Goal: Information Seeking & Learning: Learn about a topic

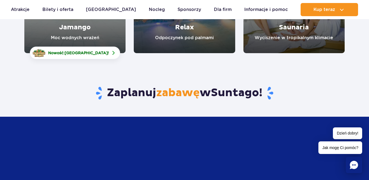
scroll to position [164, 0]
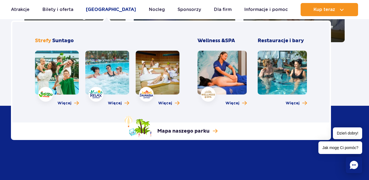
click at [106, 10] on link "[GEOGRAPHIC_DATA]" at bounding box center [111, 9] width 50 height 13
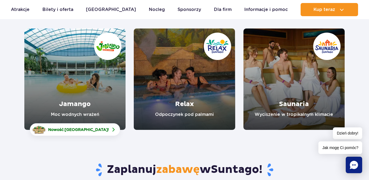
scroll to position [87, 0]
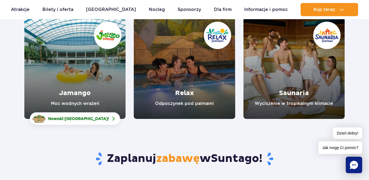
click at [62, 56] on link "Jamango" at bounding box center [74, 67] width 101 height 101
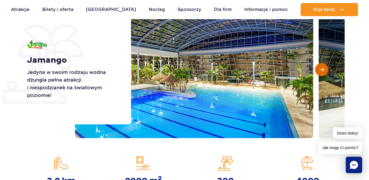
click at [317, 71] on button "Następny slajd" at bounding box center [321, 69] width 13 height 13
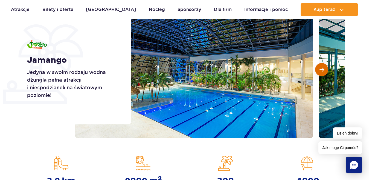
click at [317, 71] on button "Następny slajd" at bounding box center [321, 69] width 13 height 13
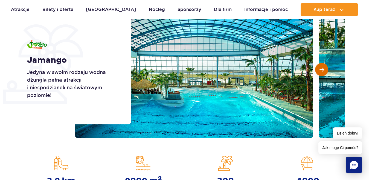
click at [317, 71] on button "Następny slajd" at bounding box center [321, 69] width 13 height 13
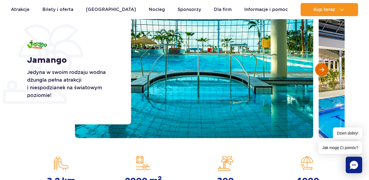
click at [317, 71] on button "Następny slajd" at bounding box center [321, 69] width 13 height 13
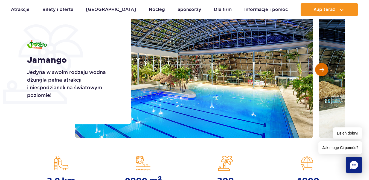
click at [317, 71] on button "Następny slajd" at bounding box center [321, 69] width 13 height 13
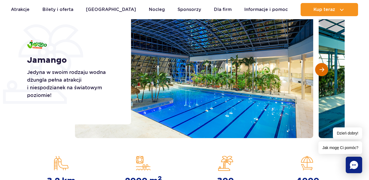
click at [320, 73] on button "Następny slajd" at bounding box center [321, 69] width 13 height 13
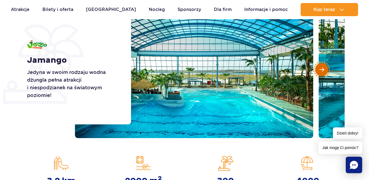
scroll to position [98, 0]
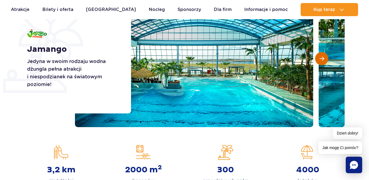
click at [315, 52] on button "Następny slajd" at bounding box center [321, 58] width 13 height 13
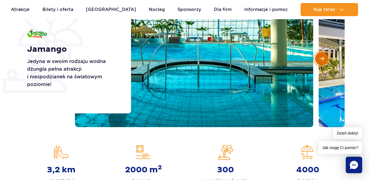
click at [315, 52] on button "Następny slajd" at bounding box center [321, 58] width 13 height 13
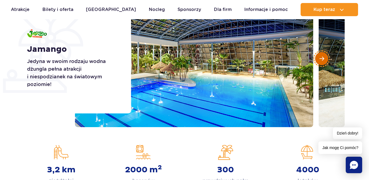
click at [315, 52] on button "Następny slajd" at bounding box center [321, 58] width 13 height 13
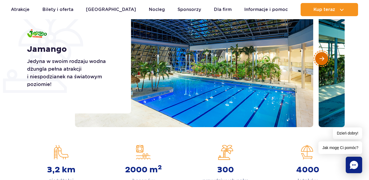
click at [315, 52] on button "Następny slajd" at bounding box center [321, 58] width 13 height 13
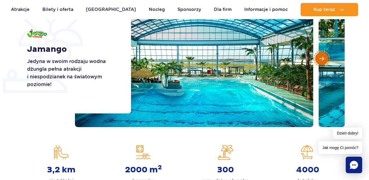
click at [315, 52] on button "Następny slajd" at bounding box center [321, 58] width 13 height 13
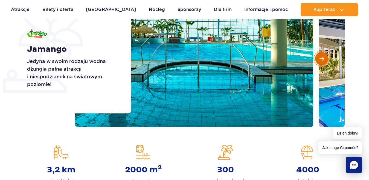
click at [315, 52] on button "Następny slajd" at bounding box center [321, 58] width 13 height 13
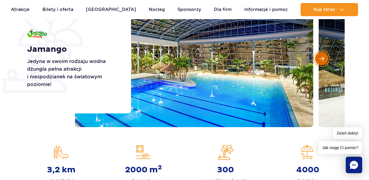
click at [315, 52] on button "Następny slajd" at bounding box center [321, 58] width 13 height 13
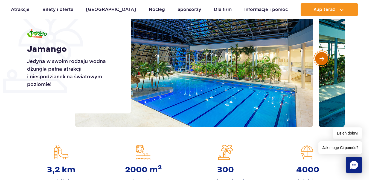
click at [315, 52] on button "Następny slajd" at bounding box center [321, 58] width 13 height 13
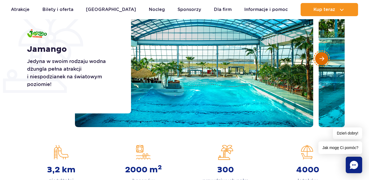
click at [315, 52] on button "Następny slajd" at bounding box center [321, 58] width 13 height 13
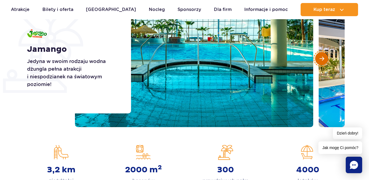
click at [315, 52] on button "Następny slajd" at bounding box center [321, 58] width 13 height 13
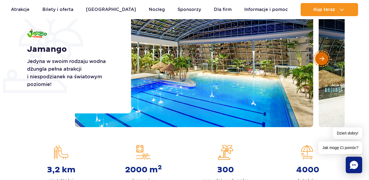
click at [315, 52] on button "Następny slajd" at bounding box center [321, 58] width 13 height 13
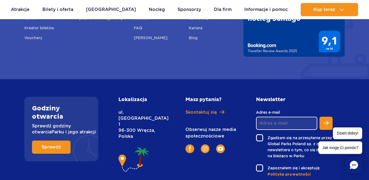
scroll to position [1601, 0]
